Goal: Information Seeking & Learning: Understand process/instructions

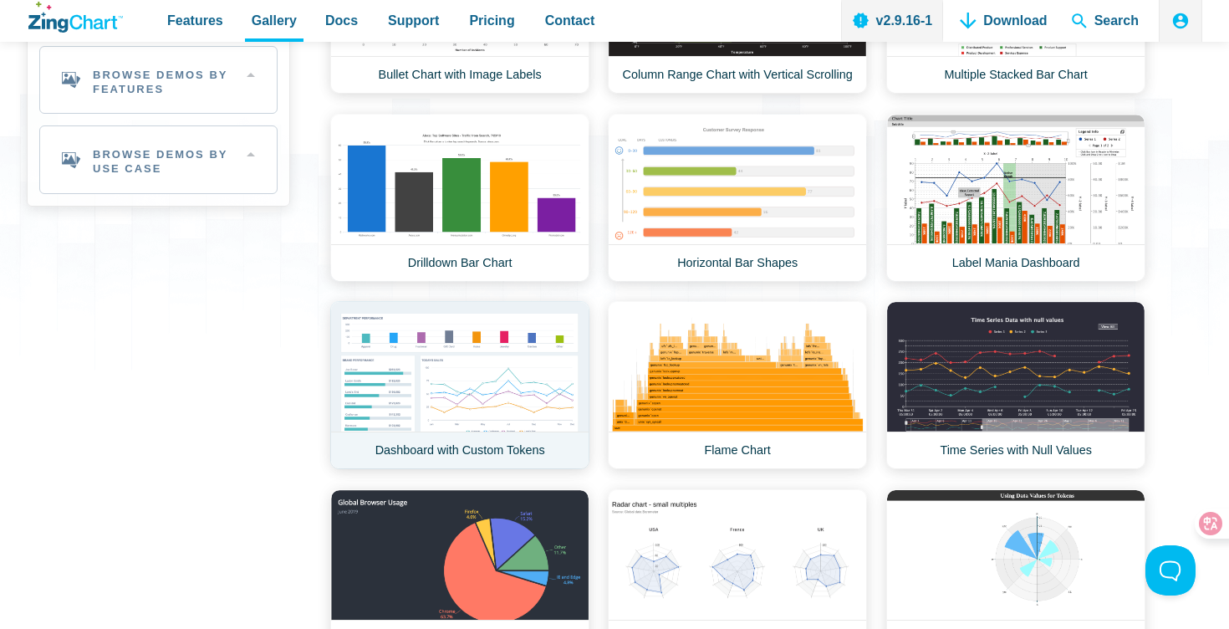
scroll to position [491, 0]
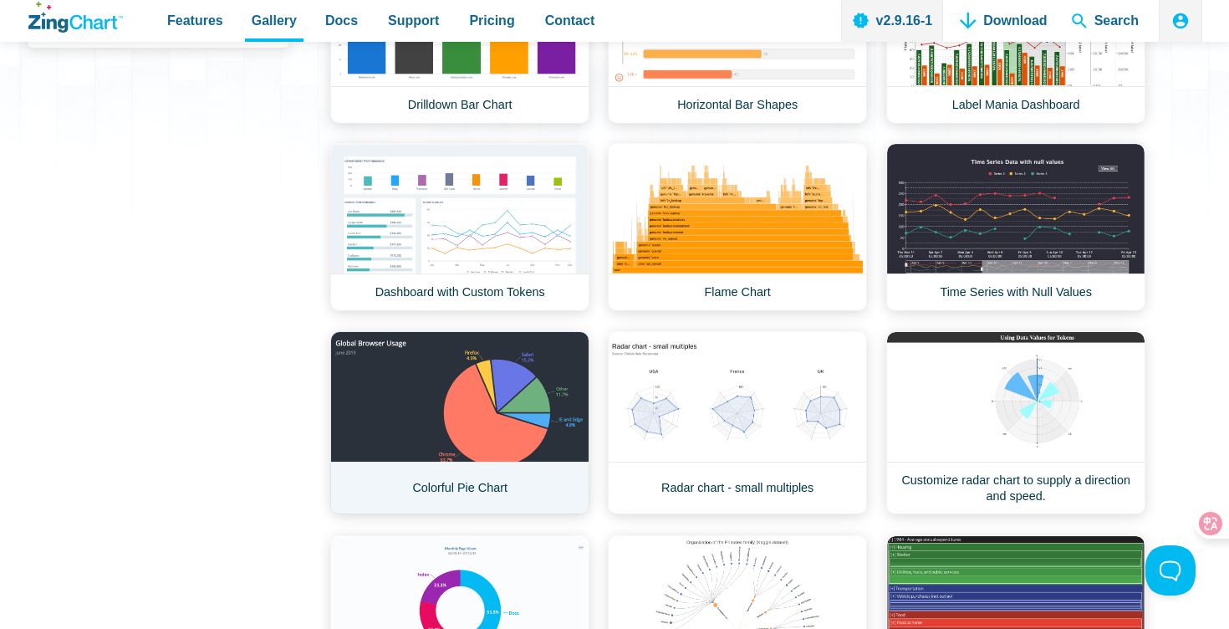
click at [428, 441] on link "Colorful Pie Chart" at bounding box center [459, 422] width 259 height 183
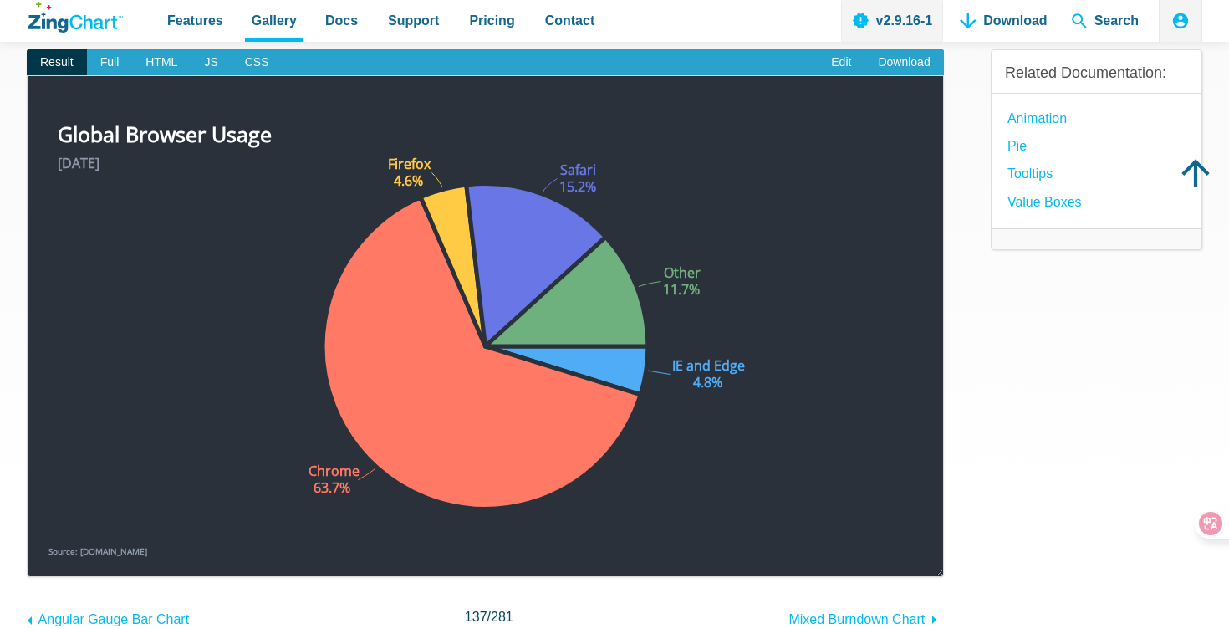
scroll to position [187, 0]
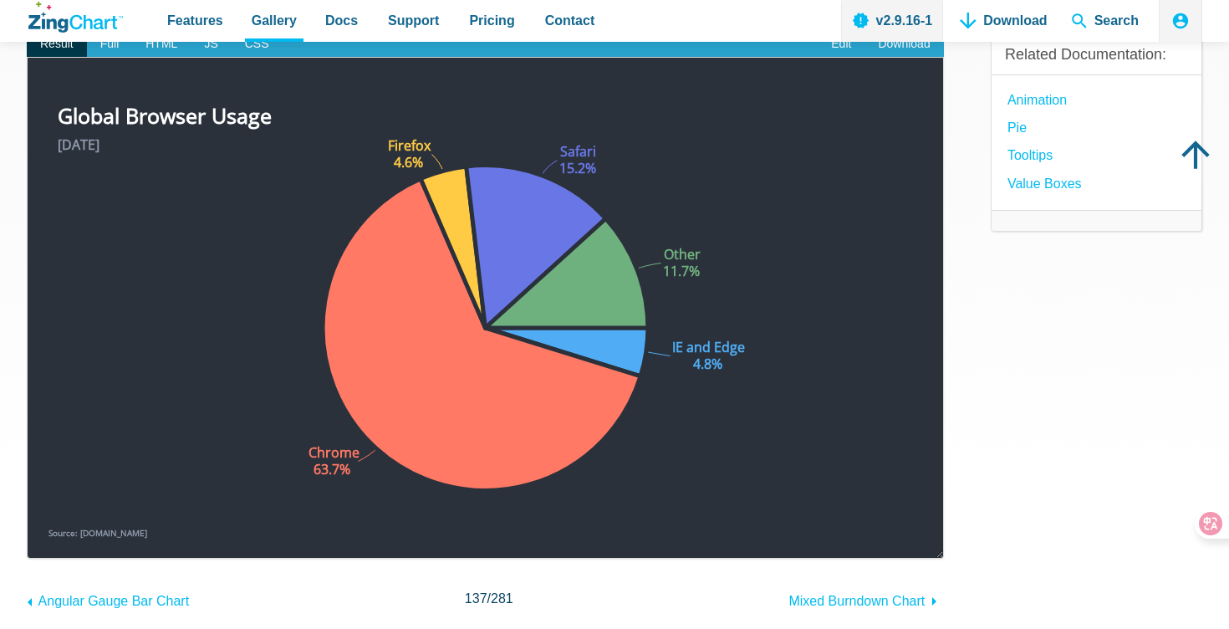
click at [569, 161] on img "App Content" at bounding box center [485, 319] width 882 height 443
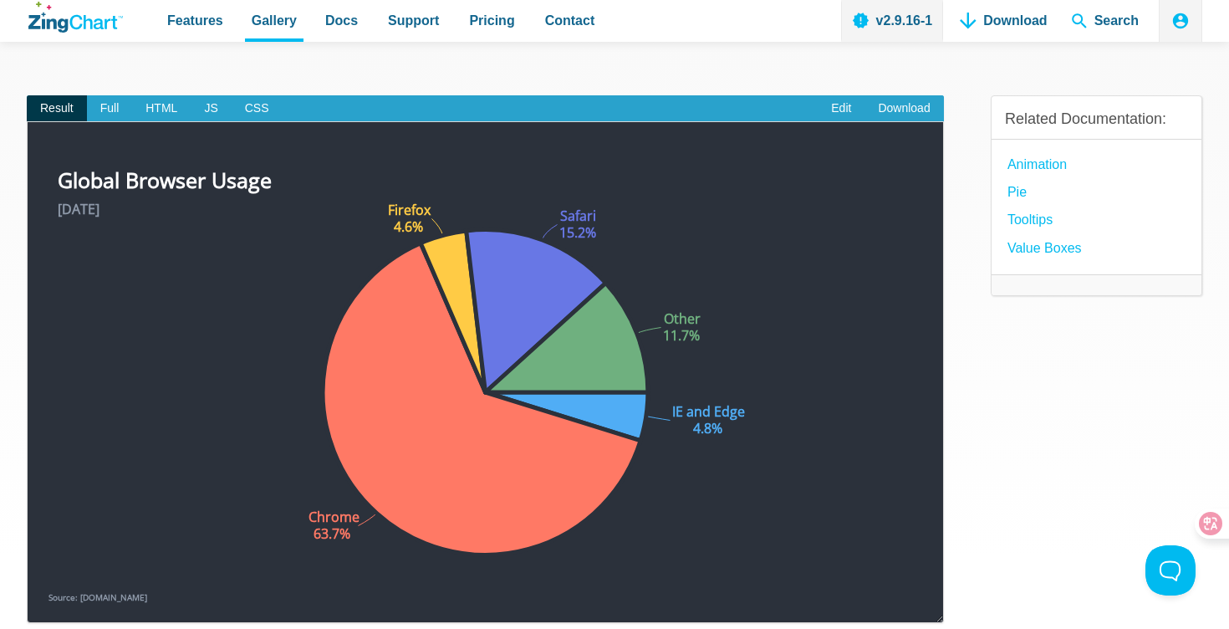
scroll to position [74, 0]
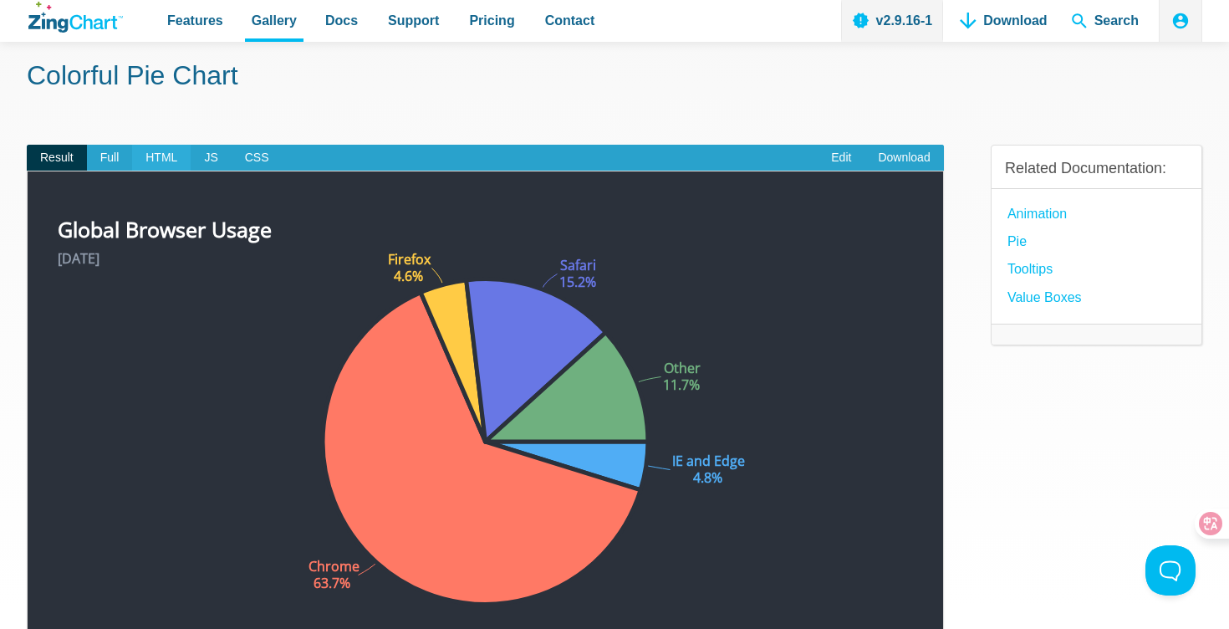
click at [163, 166] on span "HTML" at bounding box center [161, 158] width 59 height 27
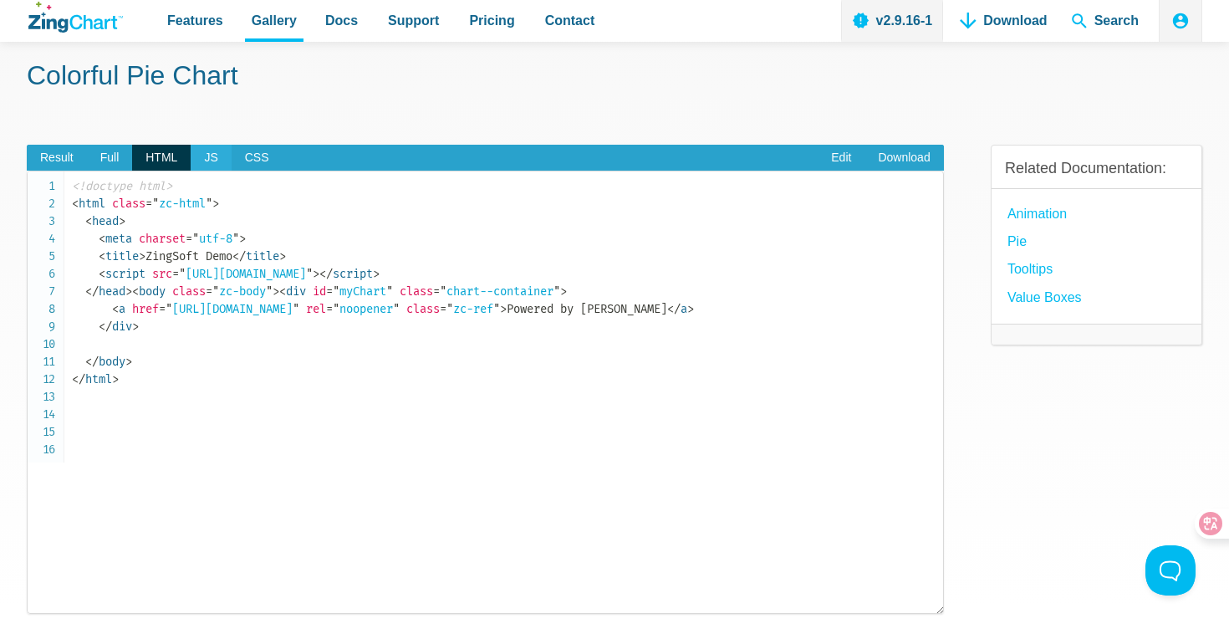
click at [210, 158] on span "JS" at bounding box center [211, 158] width 40 height 27
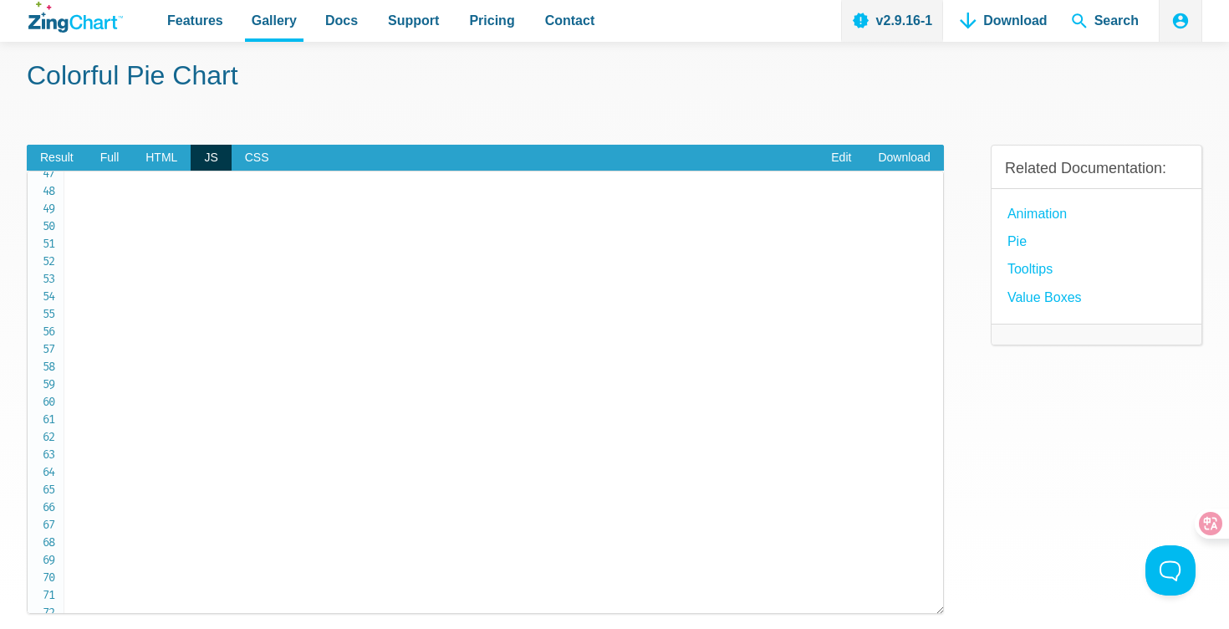
scroll to position [821, 0]
copy code "series"
click at [150, 159] on span "HTML" at bounding box center [161, 158] width 59 height 27
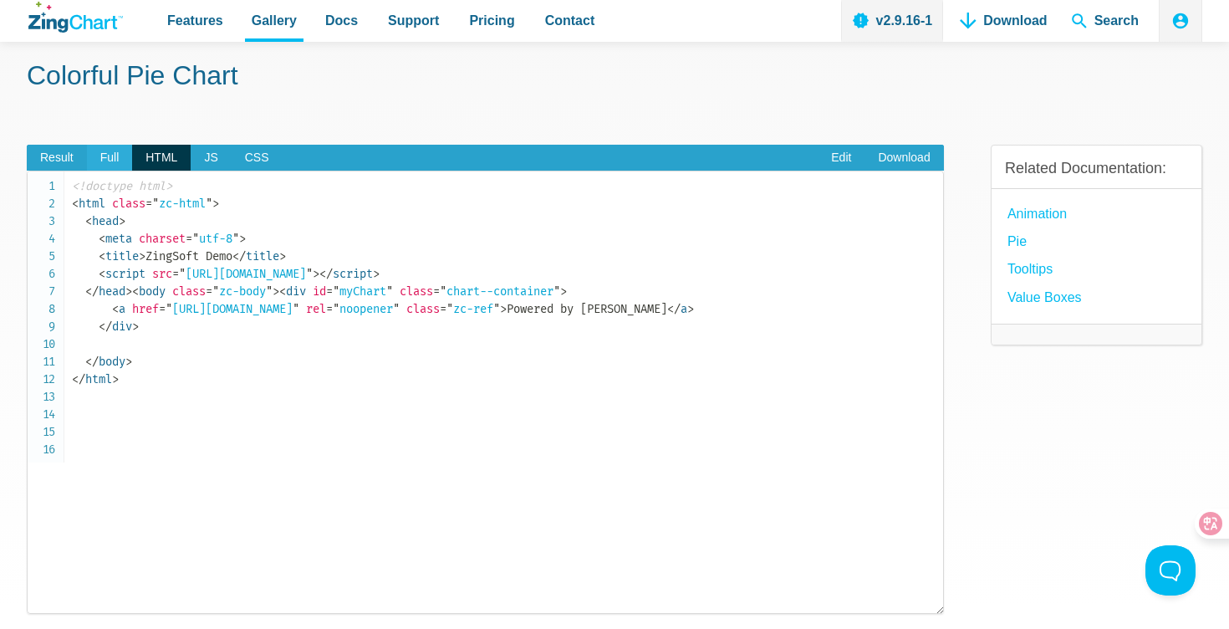
click at [115, 156] on span "Full" at bounding box center [110, 158] width 46 height 27
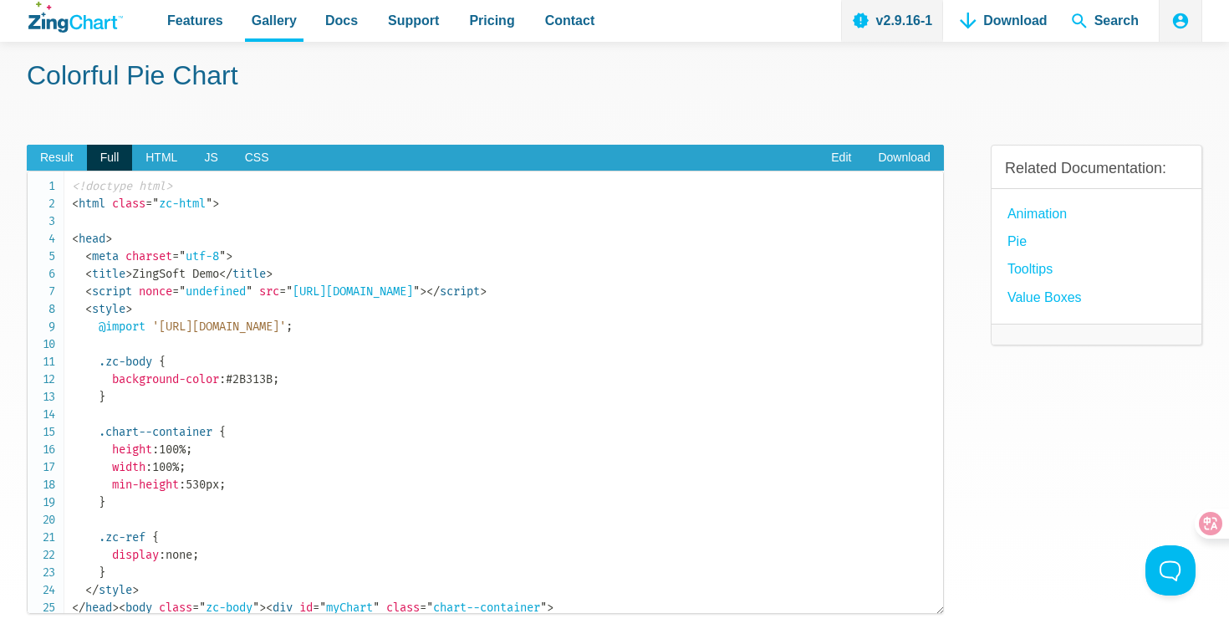
click at [74, 156] on span "Result" at bounding box center [57, 158] width 60 height 27
